Goal: Information Seeking & Learning: Find specific fact

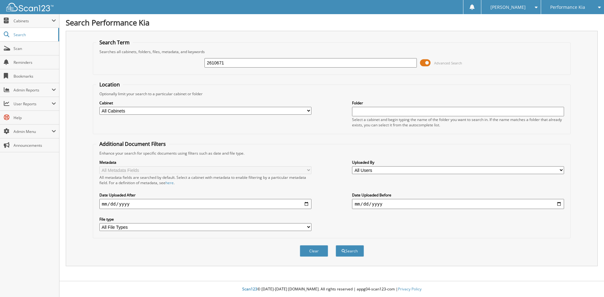
type input "2610671"
click at [336, 246] on button "Search" at bounding box center [350, 252] width 28 height 12
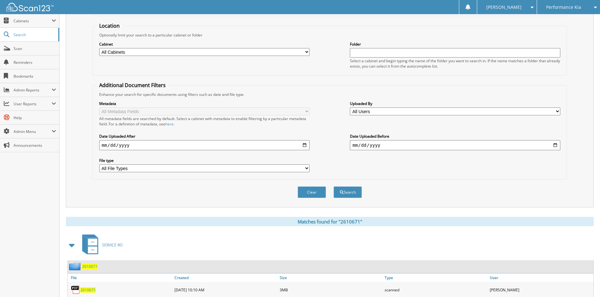
scroll to position [79, 0]
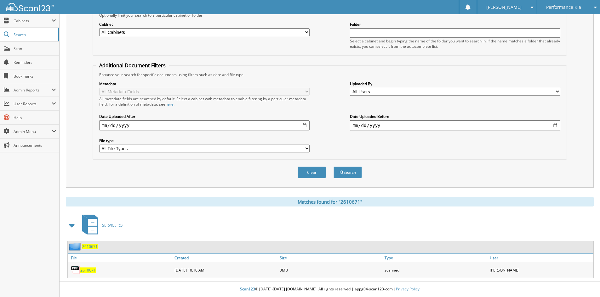
click at [90, 272] on span "2610671" at bounding box center [87, 270] width 15 height 5
